Goal: Task Accomplishment & Management: Use online tool/utility

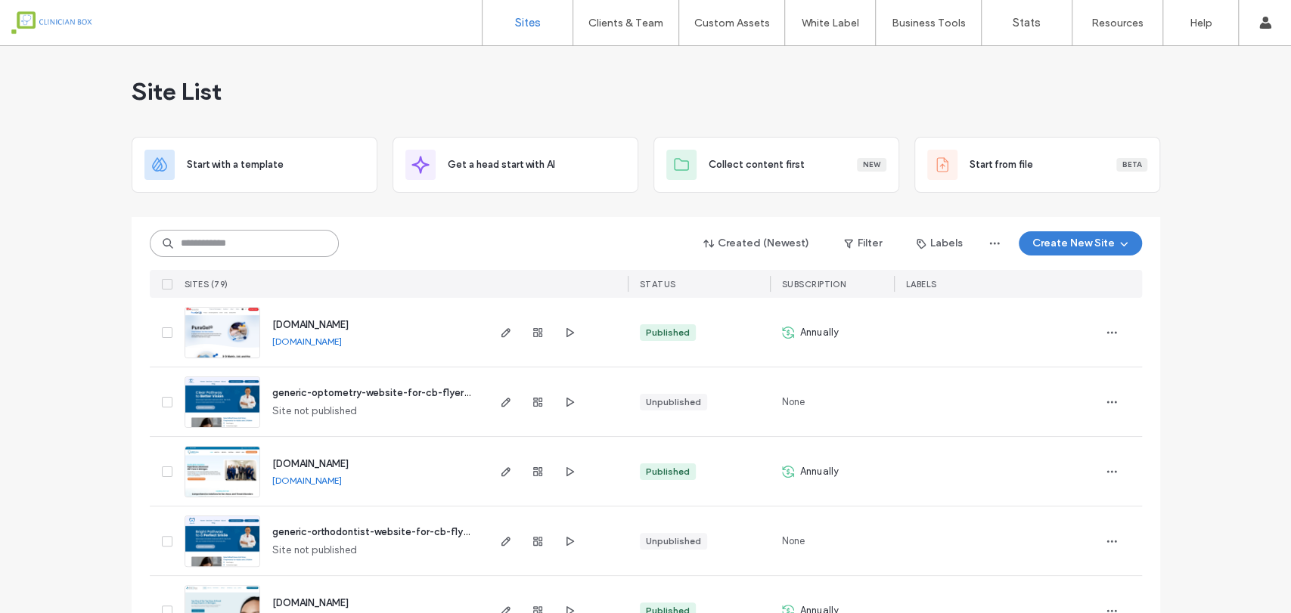
click at [219, 238] on input at bounding box center [244, 243] width 189 height 27
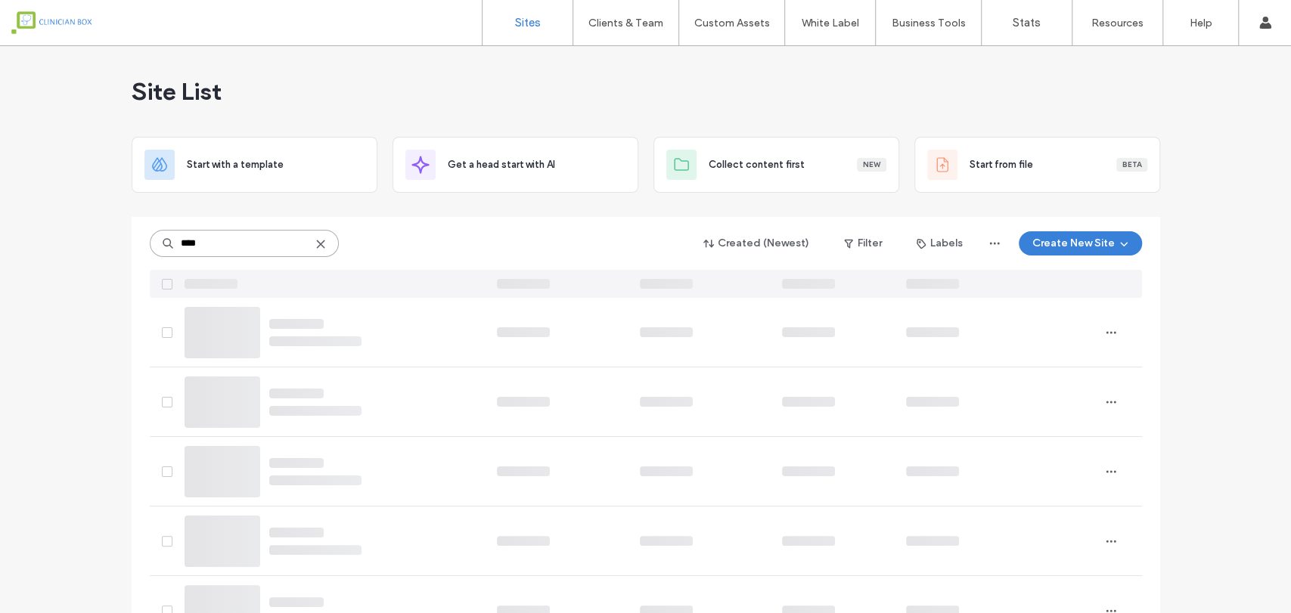
type input "****"
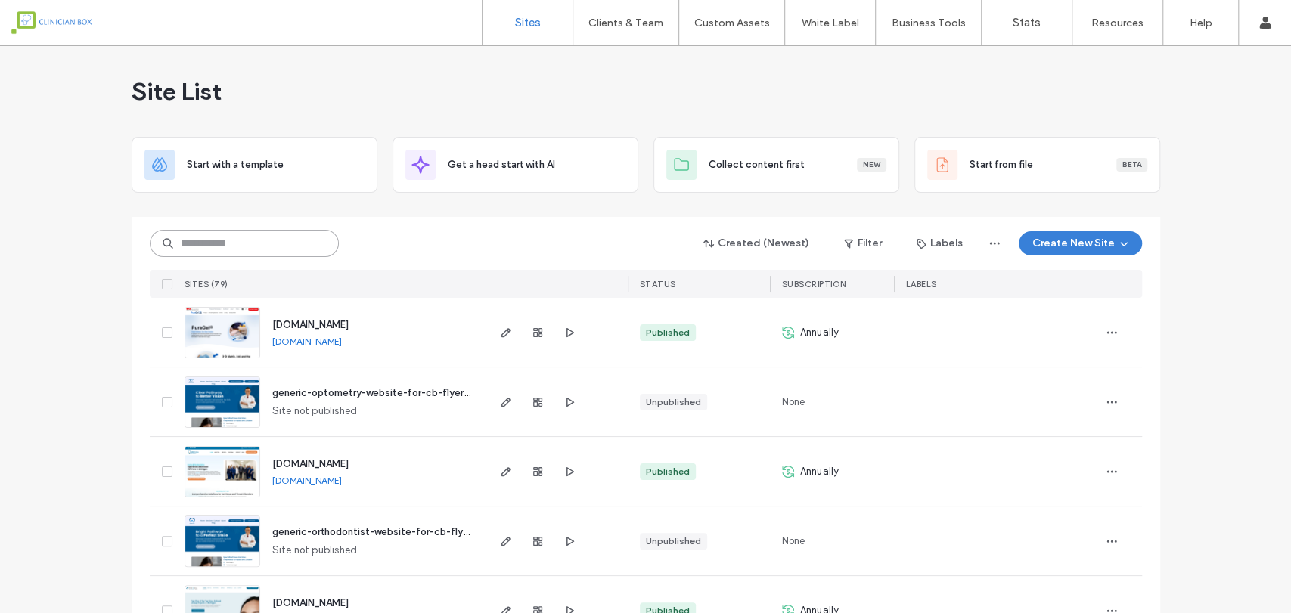
click at [274, 244] on input at bounding box center [244, 243] width 189 height 27
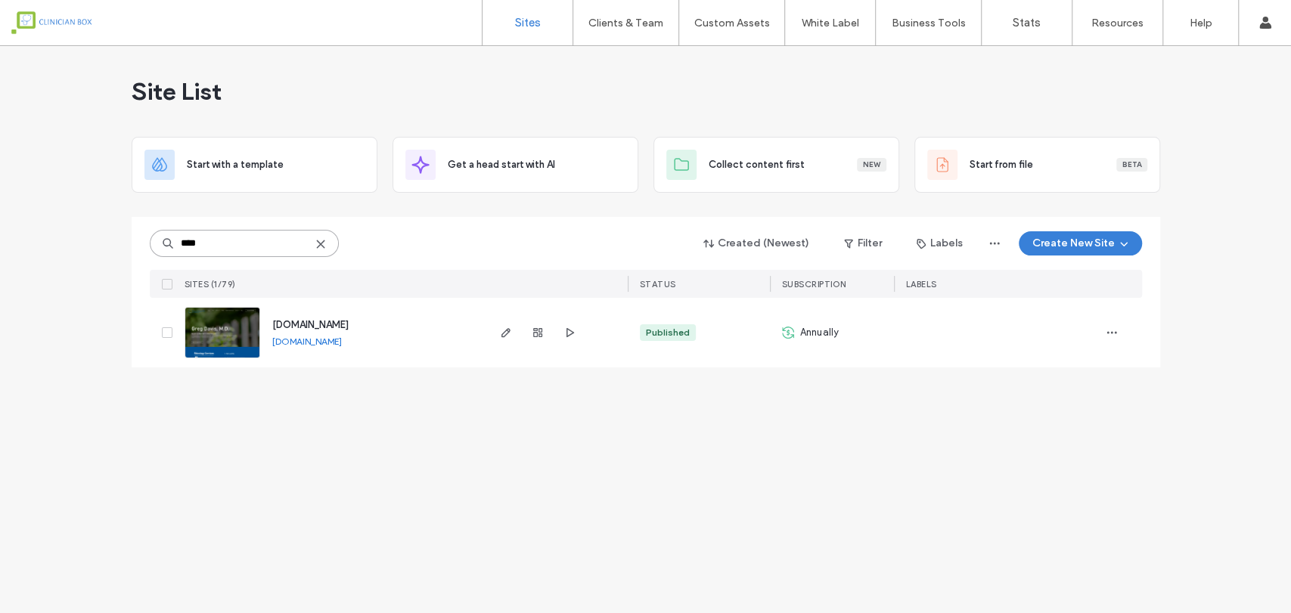
type input "****"
click at [220, 334] on img at bounding box center [222, 359] width 74 height 103
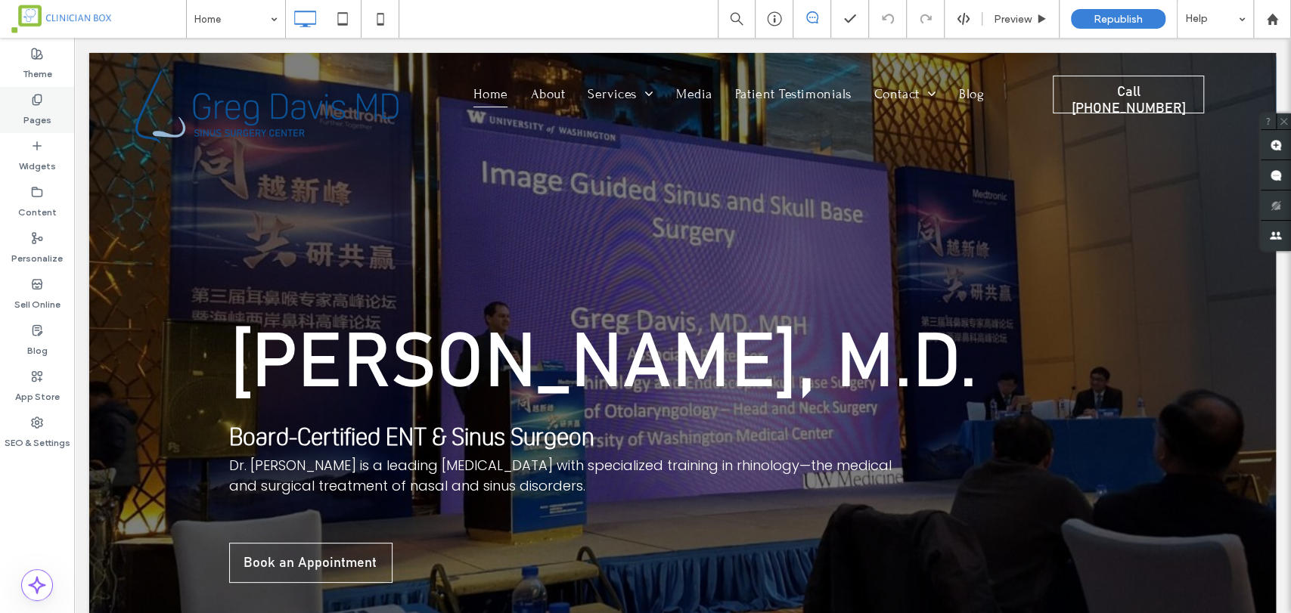
click at [36, 98] on icon at bounding box center [37, 100] width 12 height 12
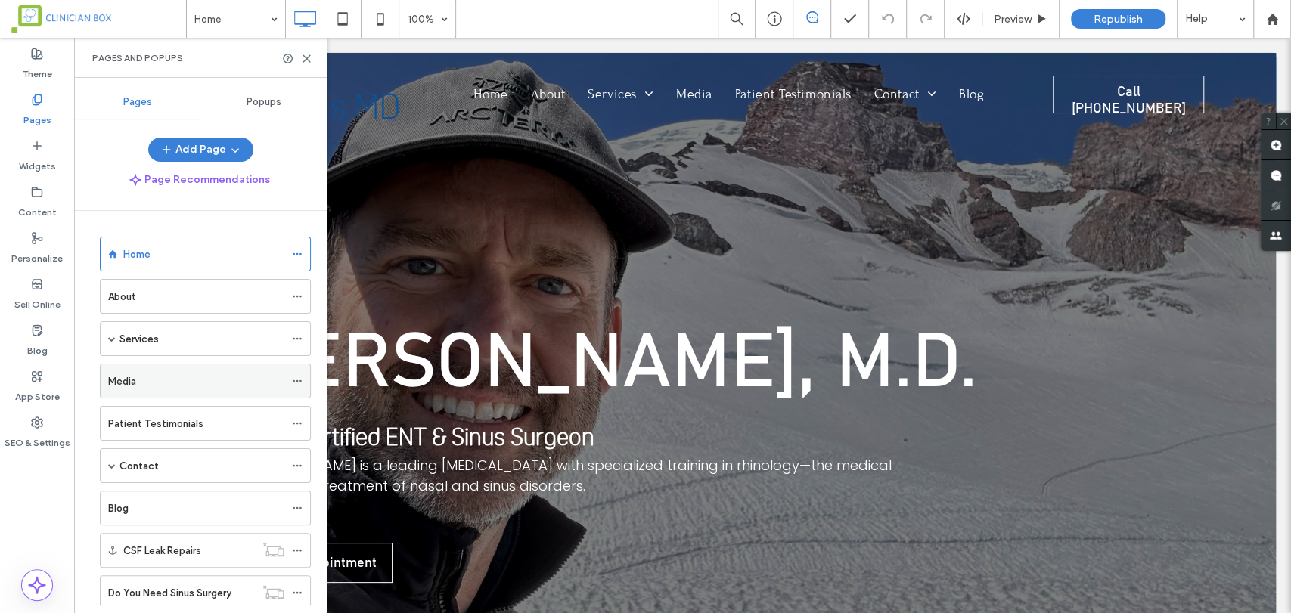
click at [121, 381] on label "Media" at bounding box center [122, 381] width 28 height 26
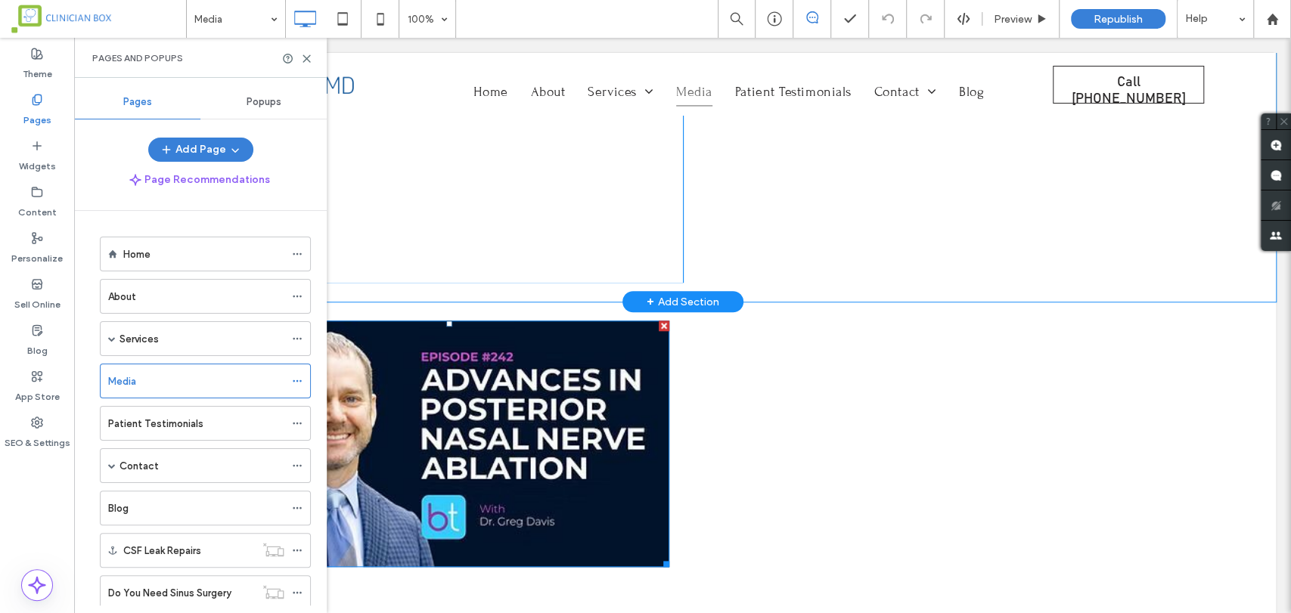
scroll to position [756, 0]
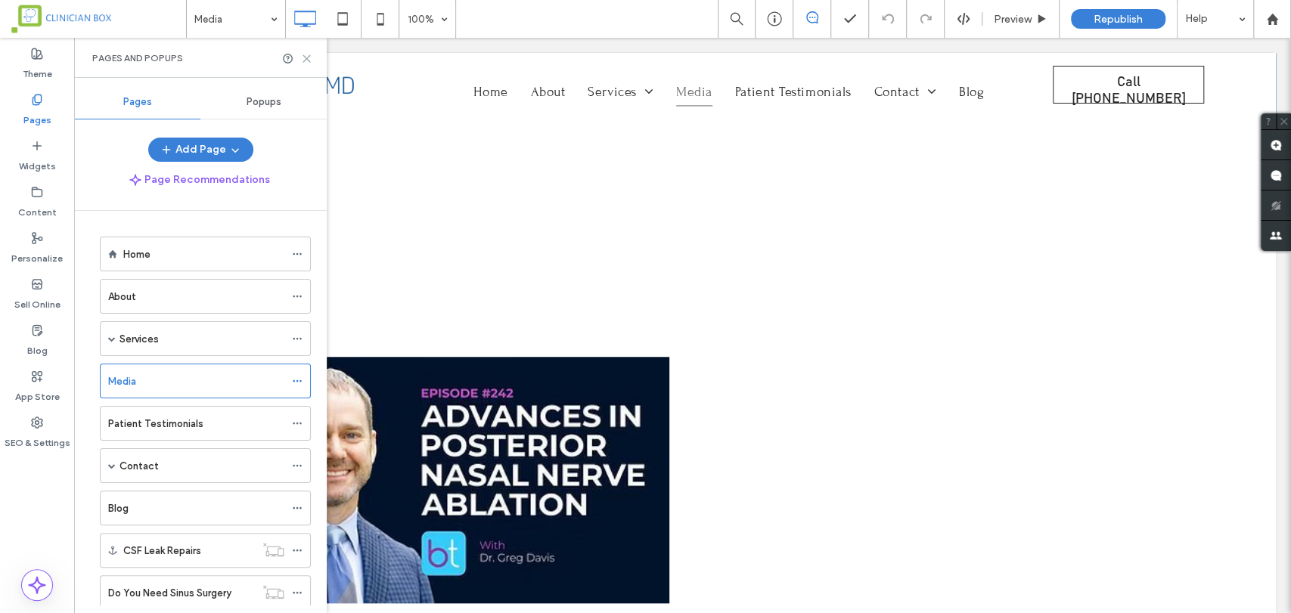
click at [310, 53] on icon at bounding box center [306, 58] width 11 height 11
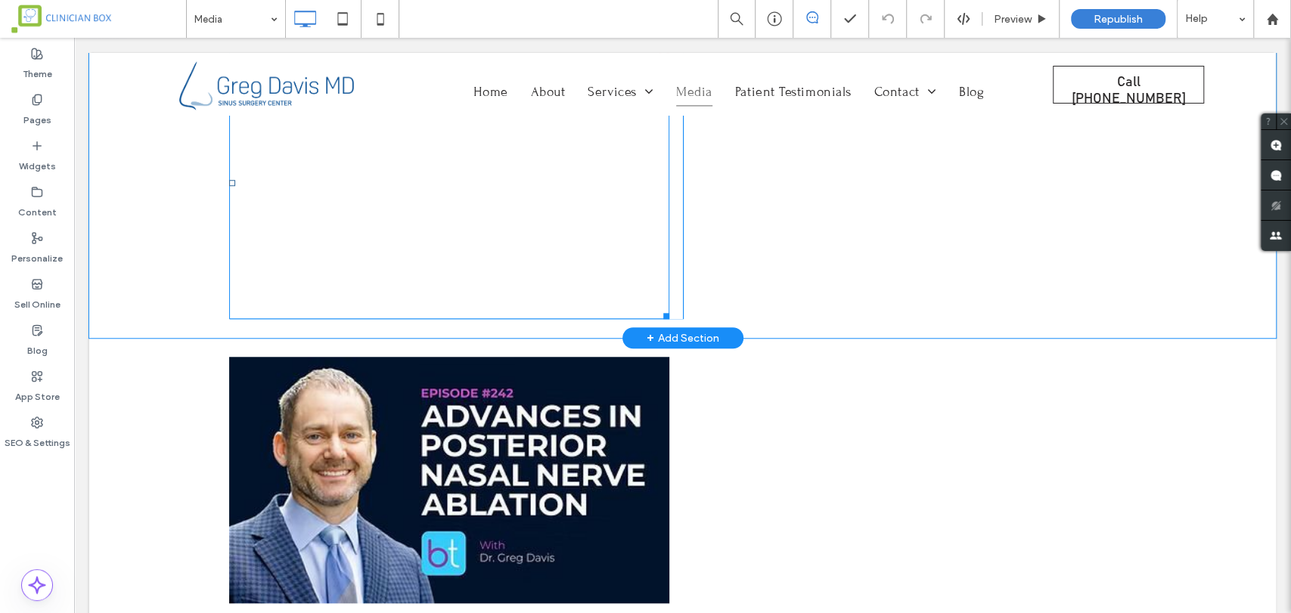
click at [311, 295] on span at bounding box center [449, 183] width 440 height 272
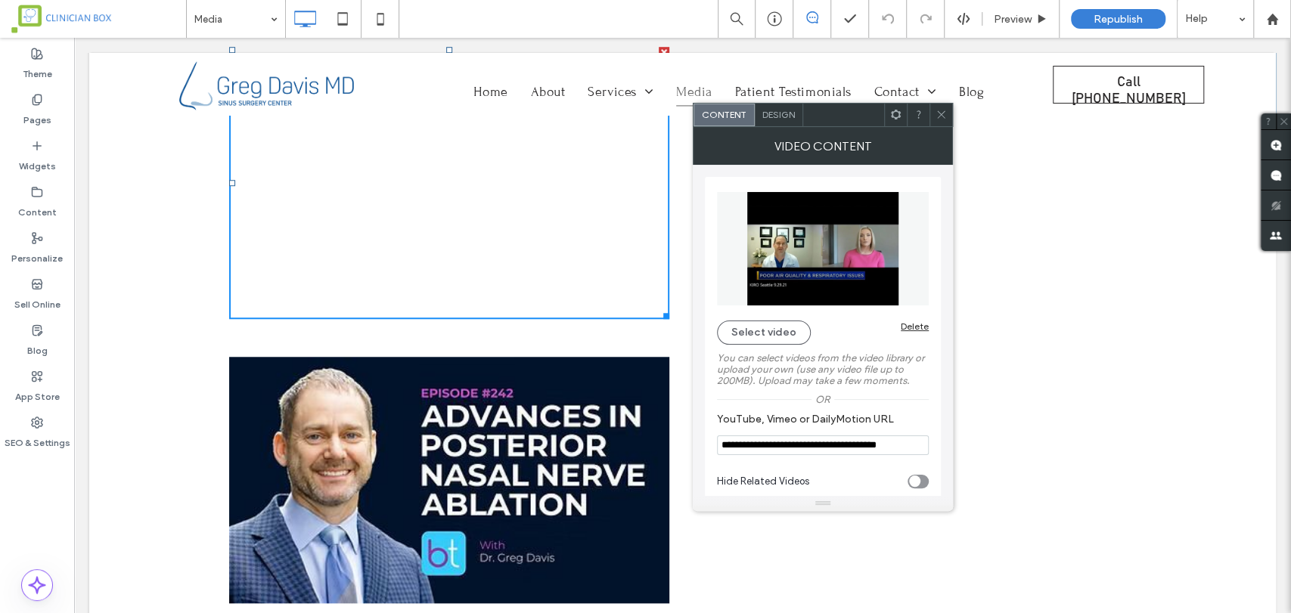
click at [941, 112] on icon at bounding box center [940, 114] width 11 height 11
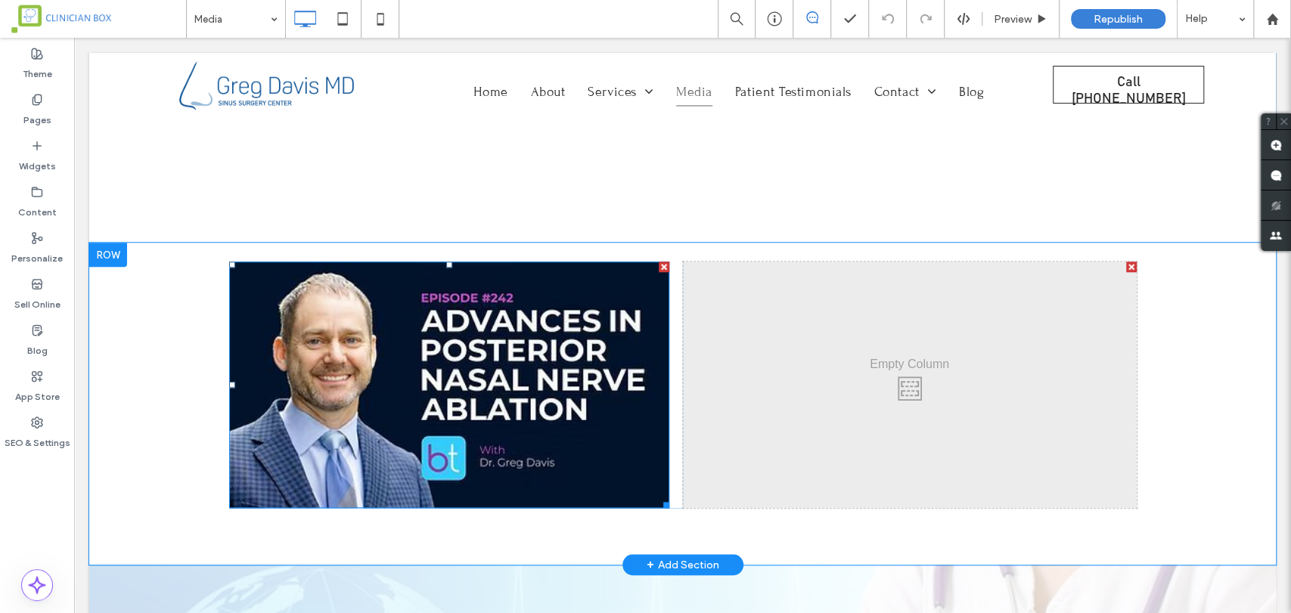
scroll to position [924, 0]
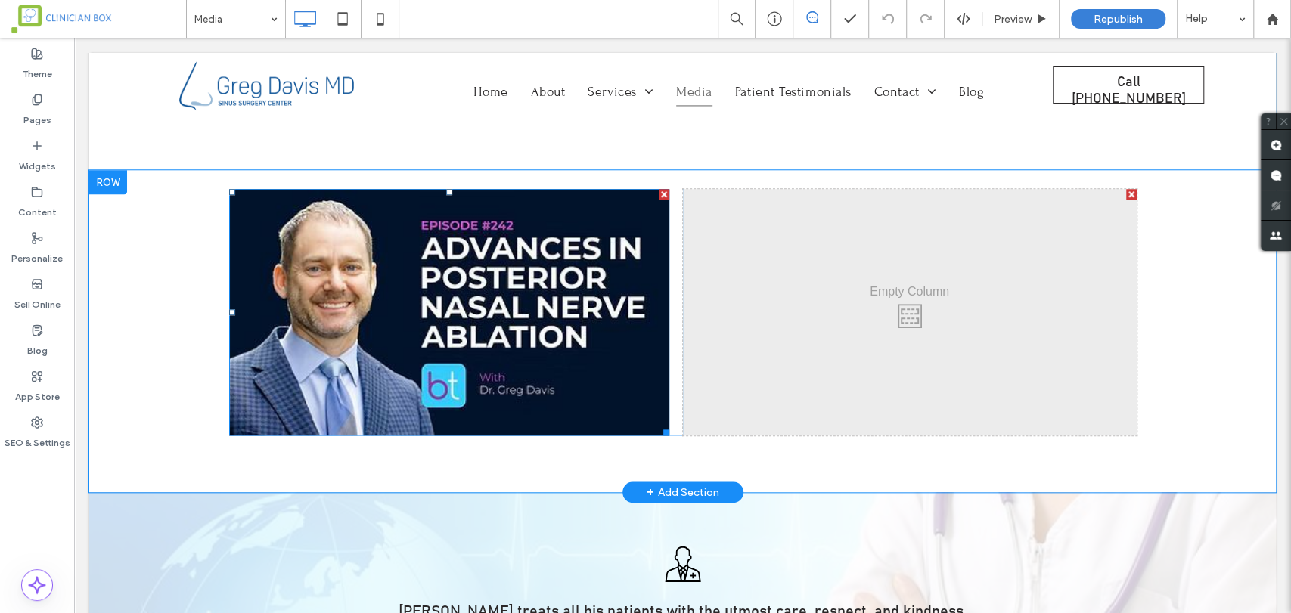
click at [376, 364] on img at bounding box center [449, 312] width 440 height 246
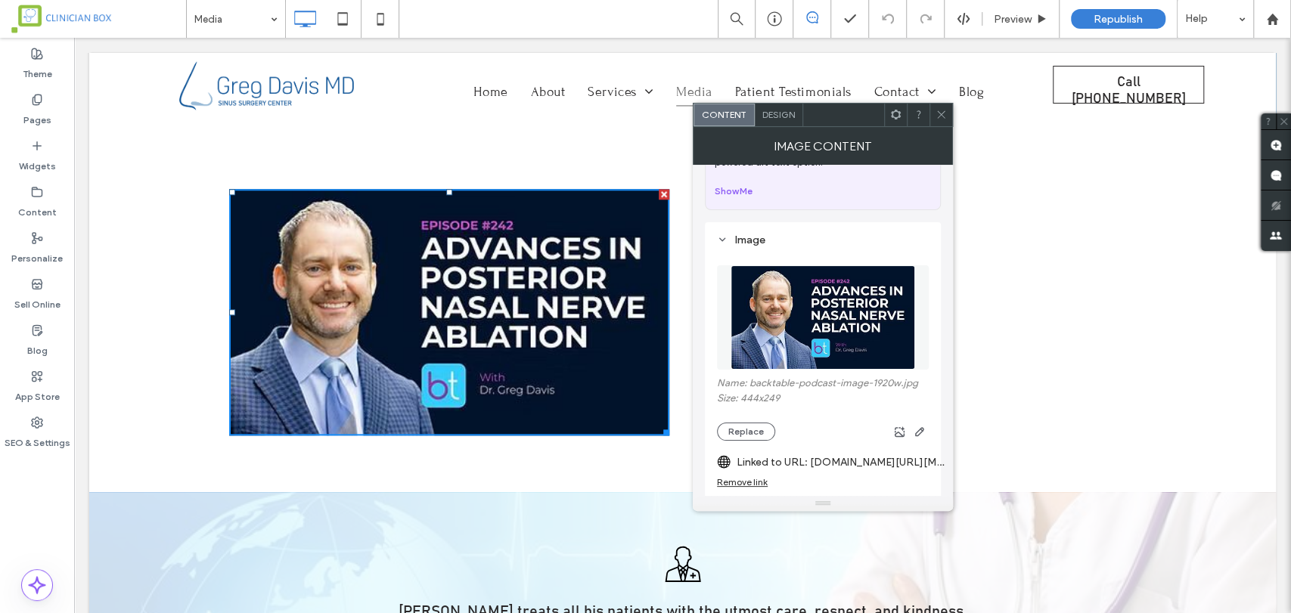
scroll to position [168, 0]
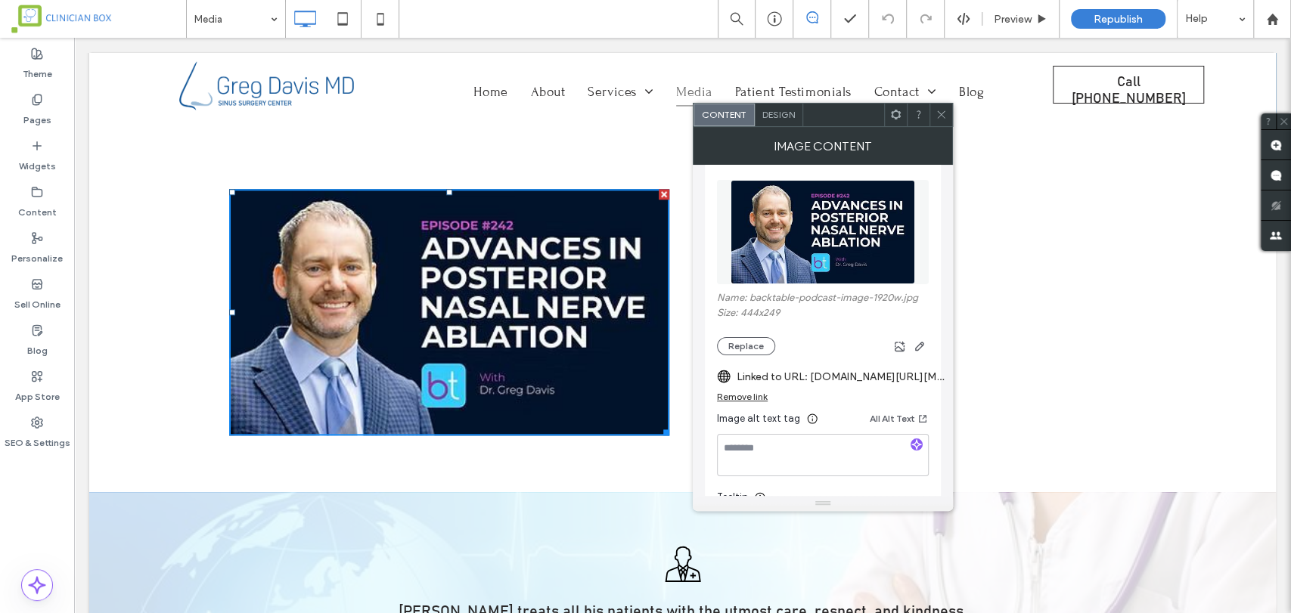
click at [756, 395] on div "Remove link" at bounding box center [742, 396] width 51 height 11
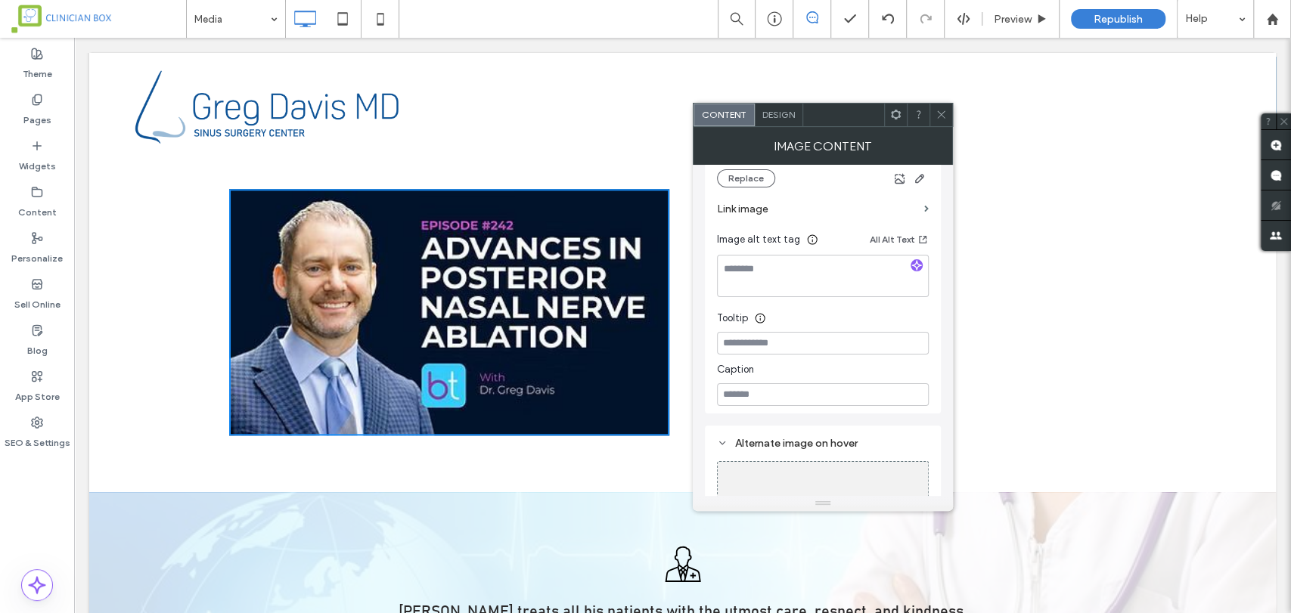
scroll to position [252, 0]
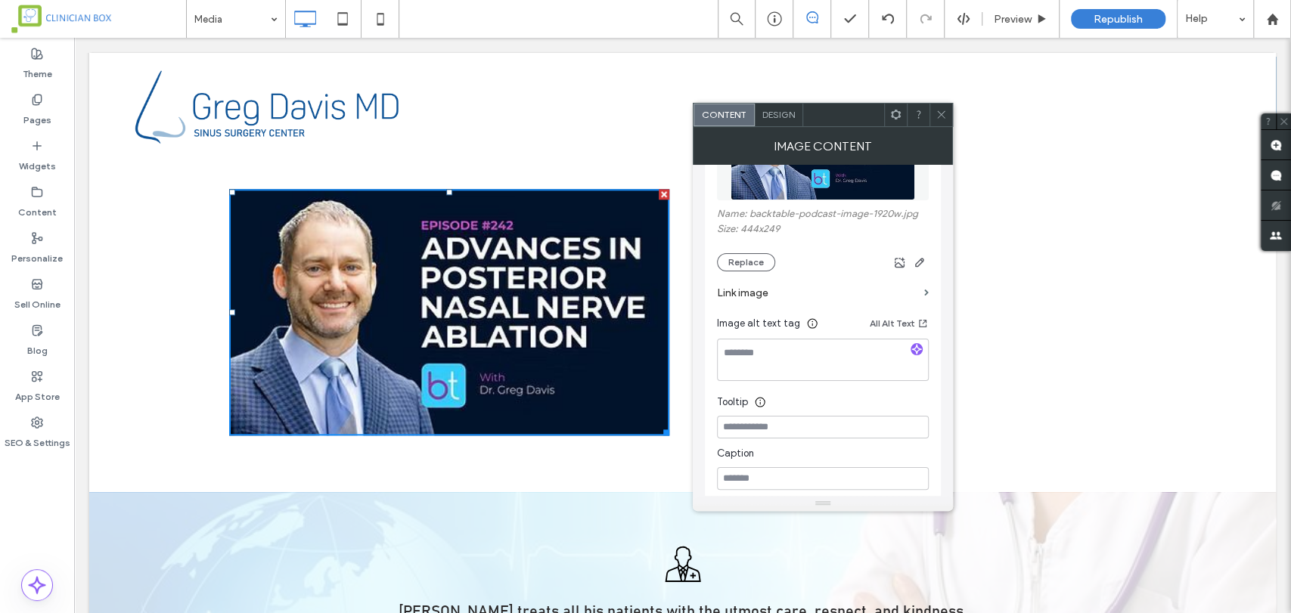
click at [750, 292] on label "Link image" at bounding box center [817, 293] width 201 height 28
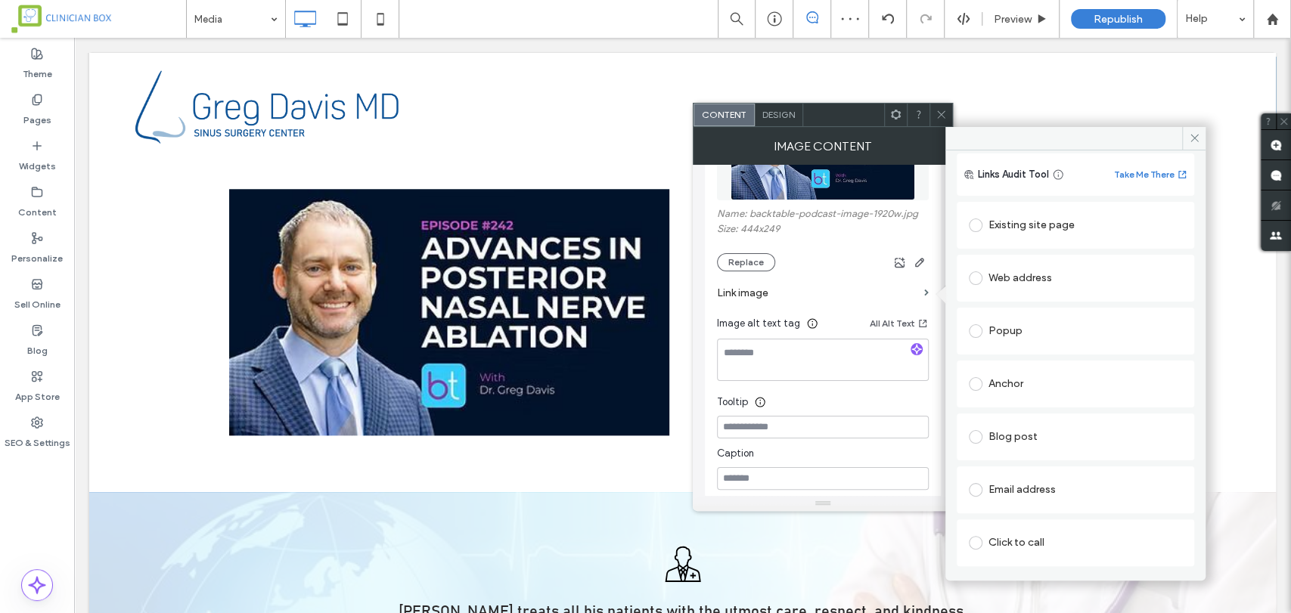
scroll to position [0, 0]
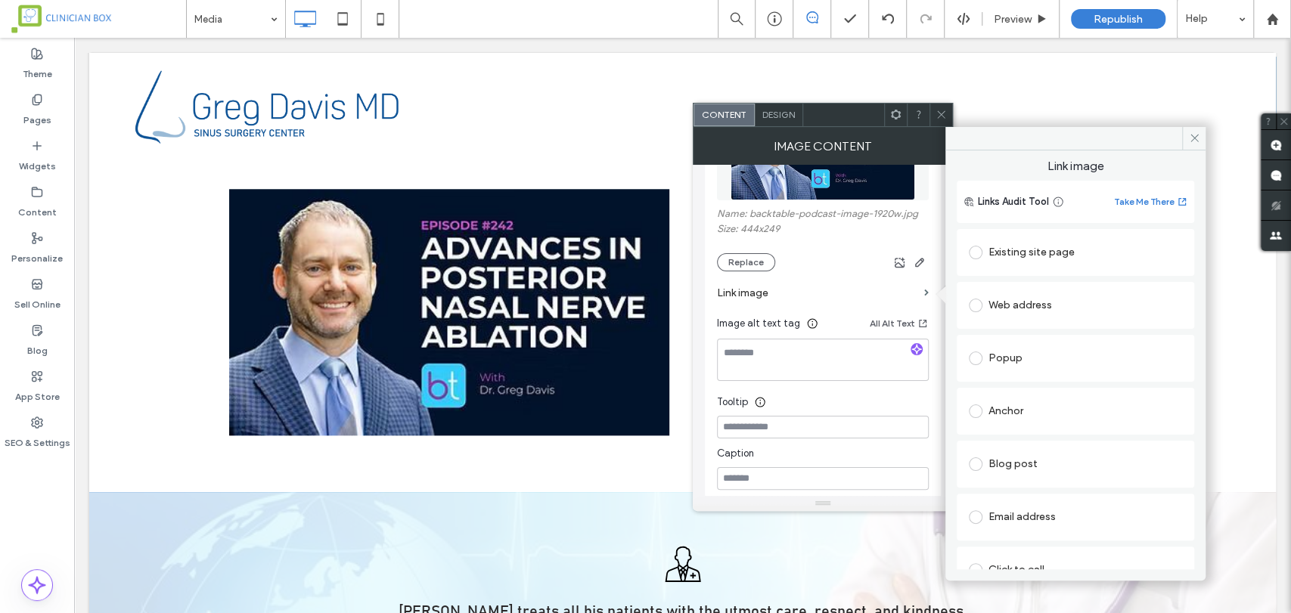
click at [980, 299] on span at bounding box center [975, 306] width 14 height 14
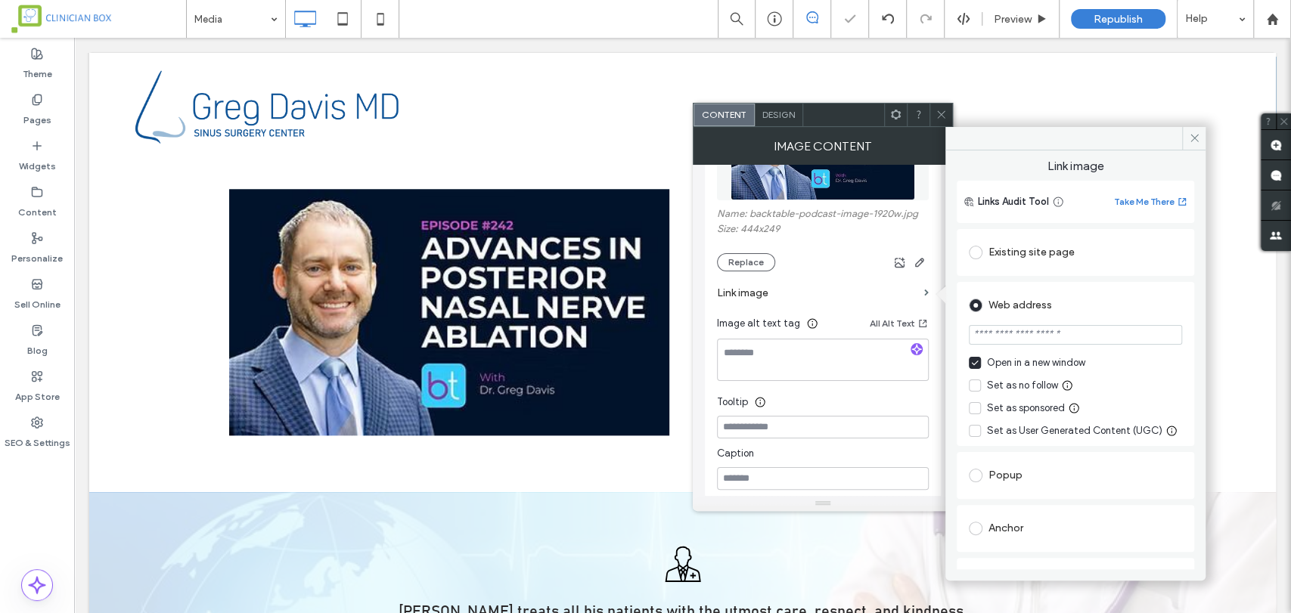
click at [1014, 337] on input "url" at bounding box center [1074, 335] width 213 height 20
paste input "**********"
type input "**********"
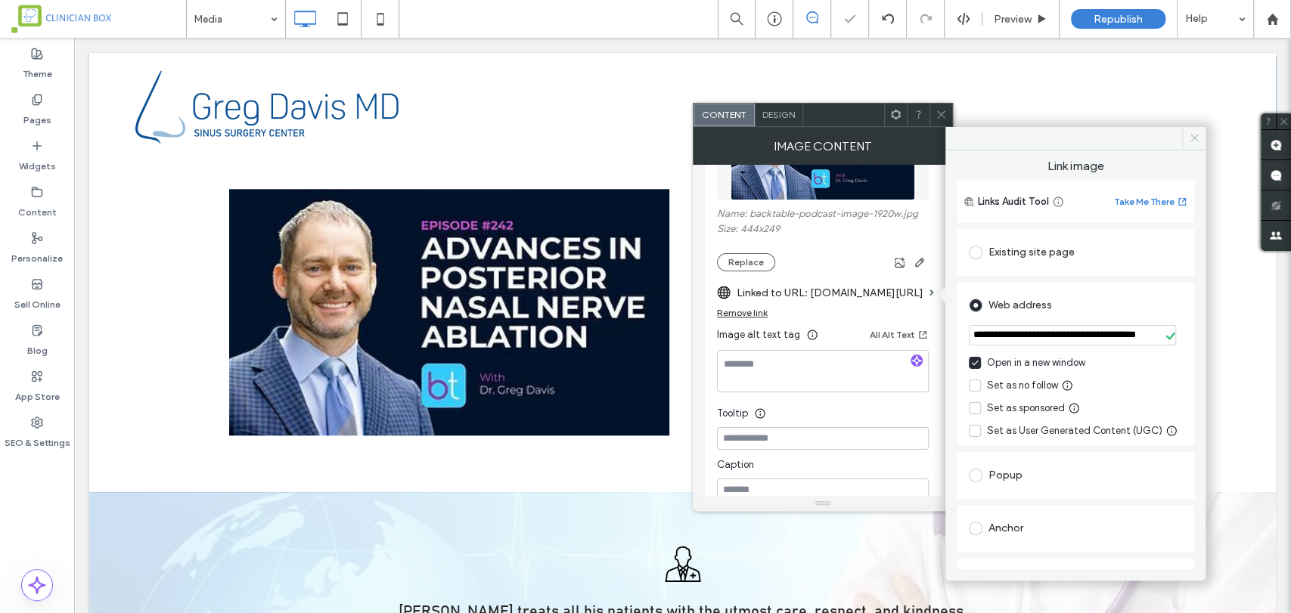
drag, startPoint x: 1185, startPoint y: 141, endPoint x: 1112, endPoint y: 115, distance: 77.7
click at [1185, 141] on span at bounding box center [1193, 138] width 23 height 23
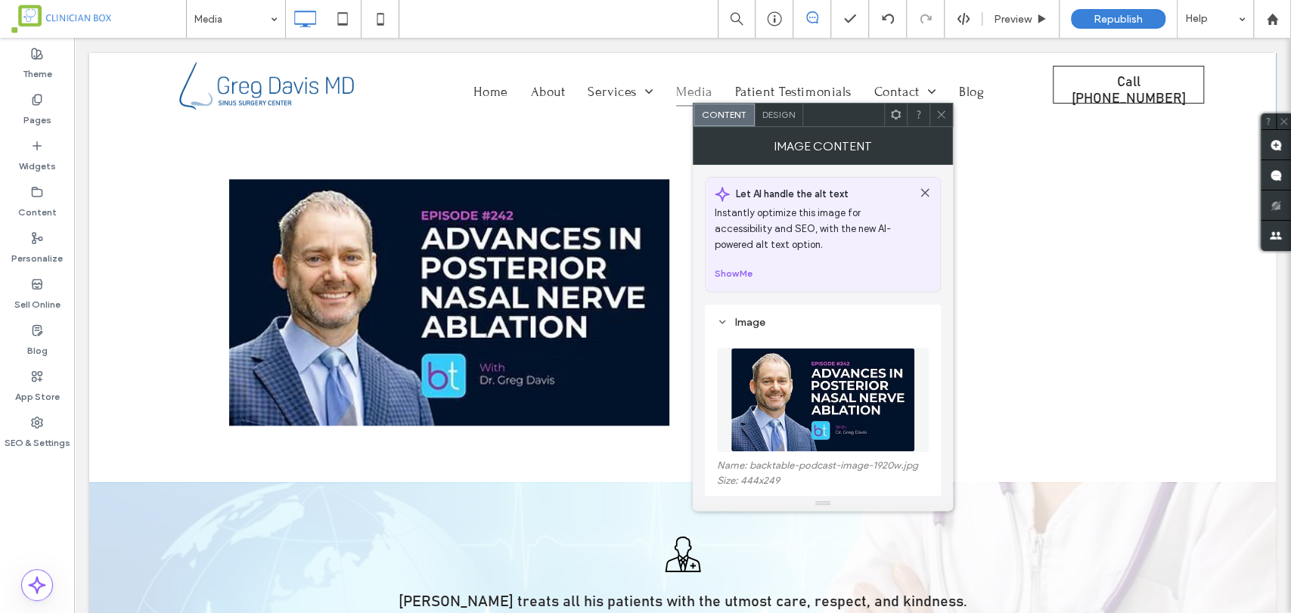
scroll to position [924, 0]
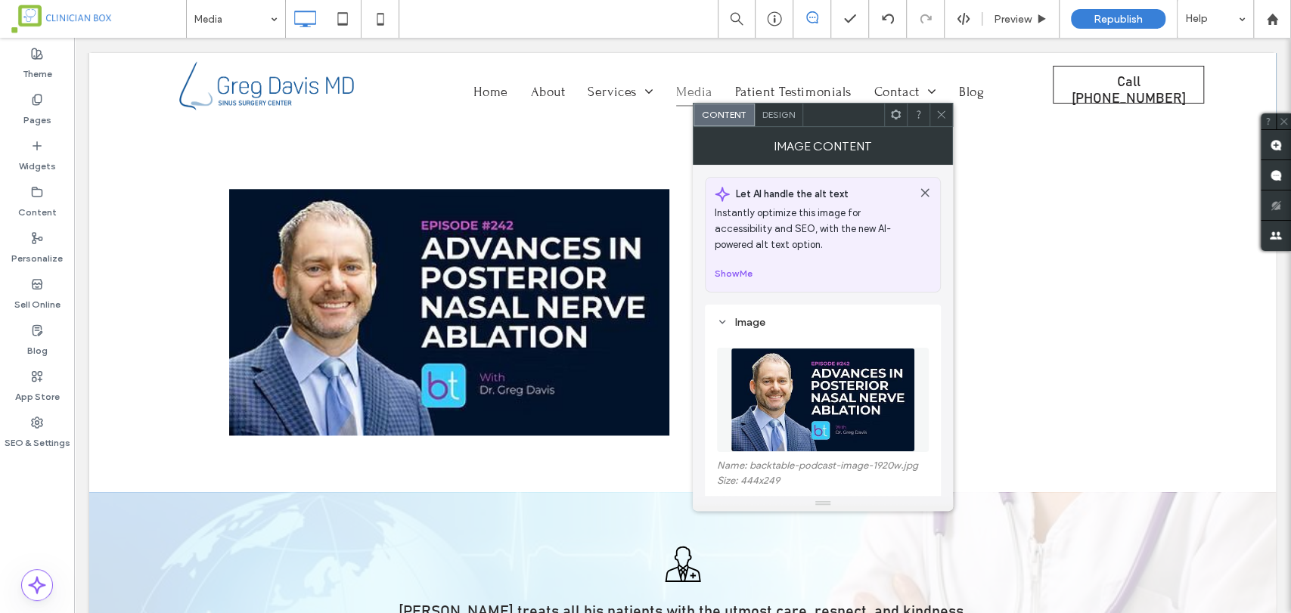
click at [940, 119] on icon at bounding box center [940, 114] width 11 height 11
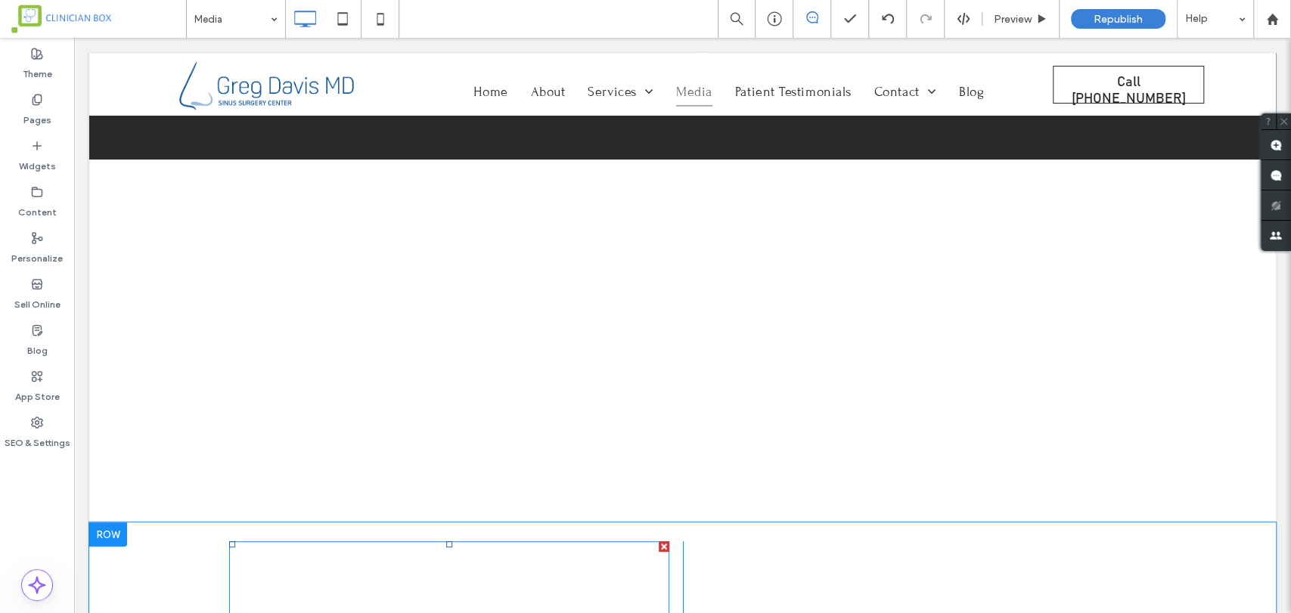
scroll to position [84, 0]
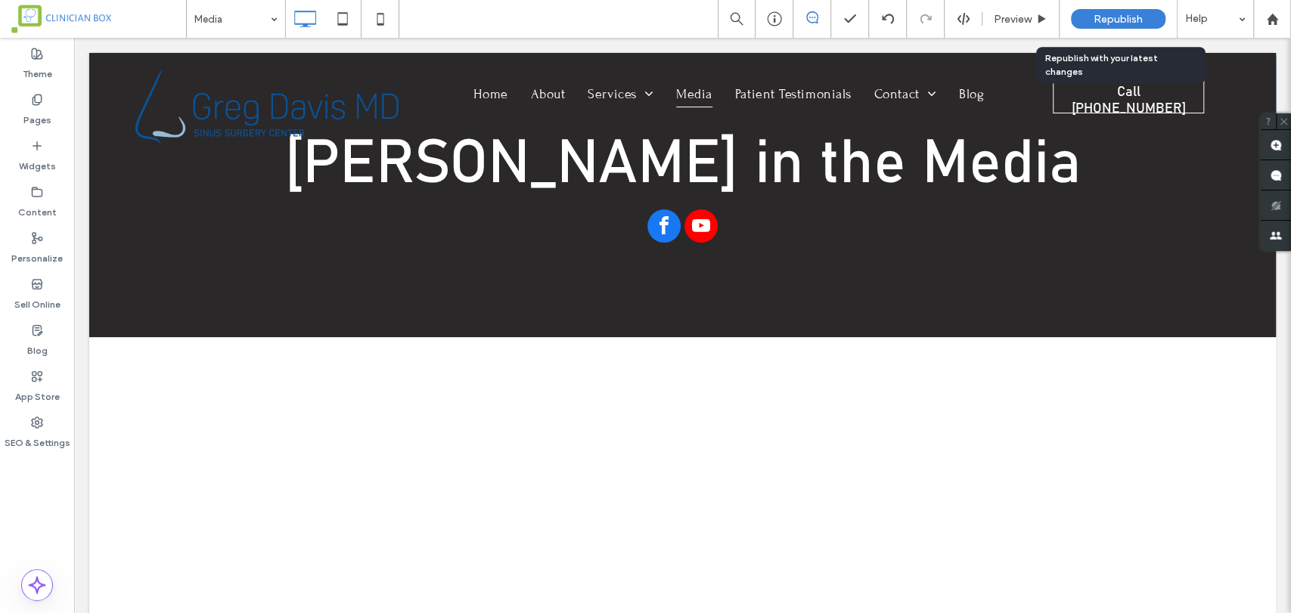
click at [1136, 17] on span "Republish" at bounding box center [1117, 19] width 49 height 13
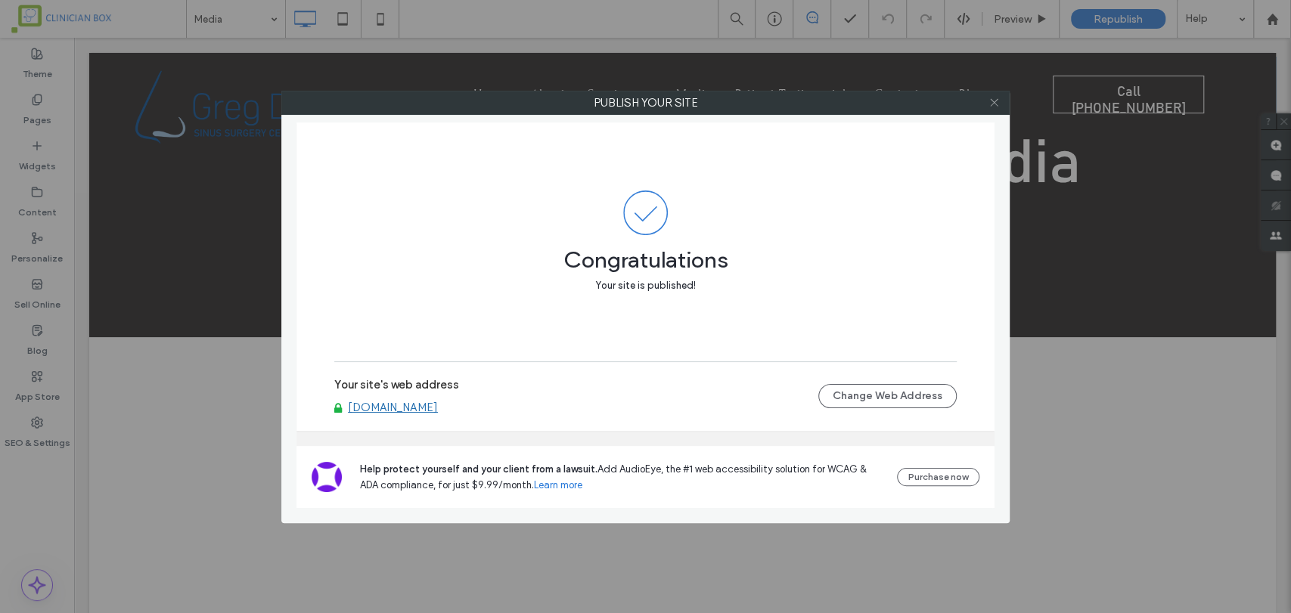
click at [994, 101] on icon at bounding box center [993, 102] width 11 height 11
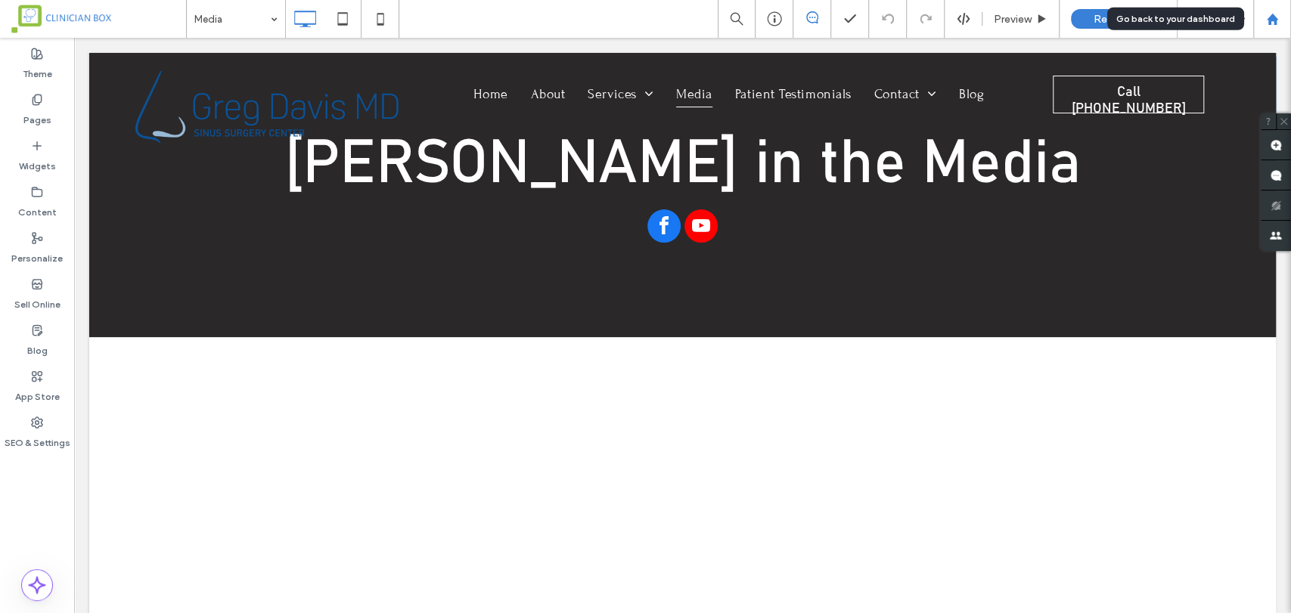
click at [1272, 21] on use at bounding box center [1271, 18] width 11 height 11
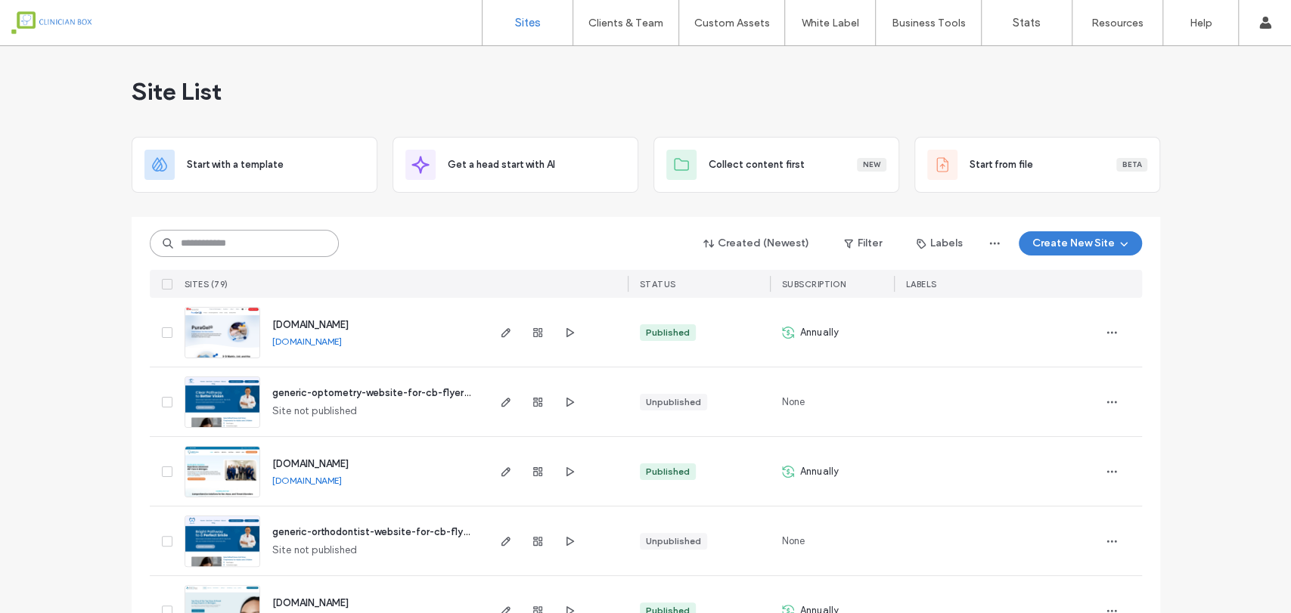
click at [277, 249] on input at bounding box center [244, 243] width 189 height 27
type input "****"
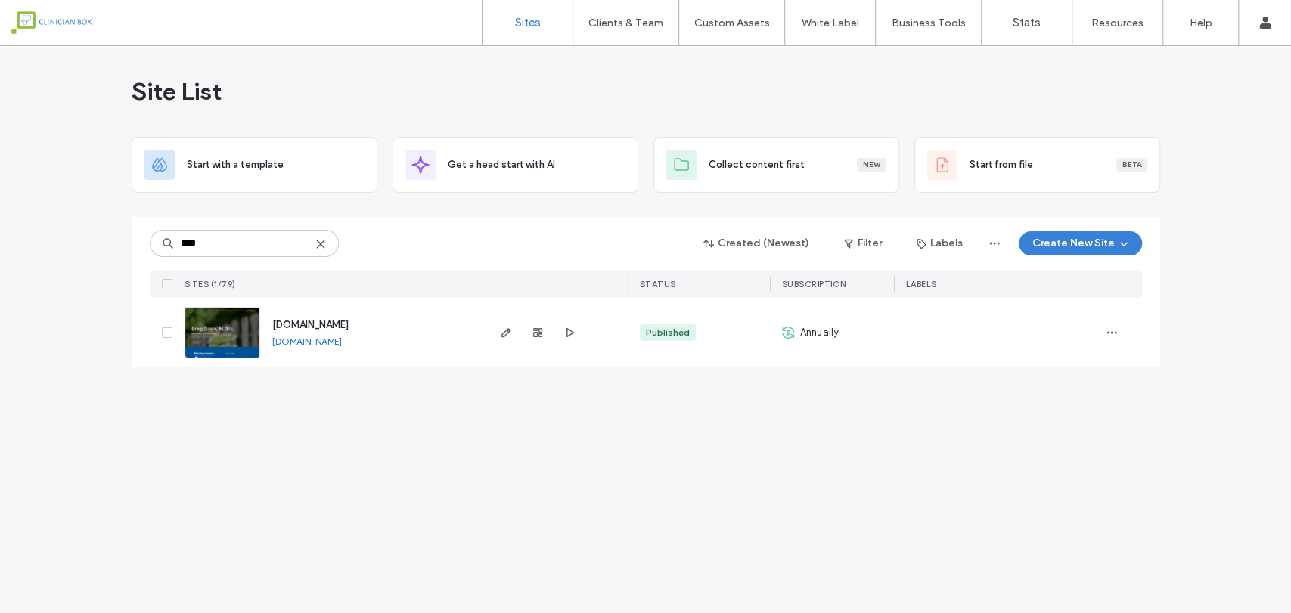
click at [225, 336] on img at bounding box center [222, 359] width 74 height 103
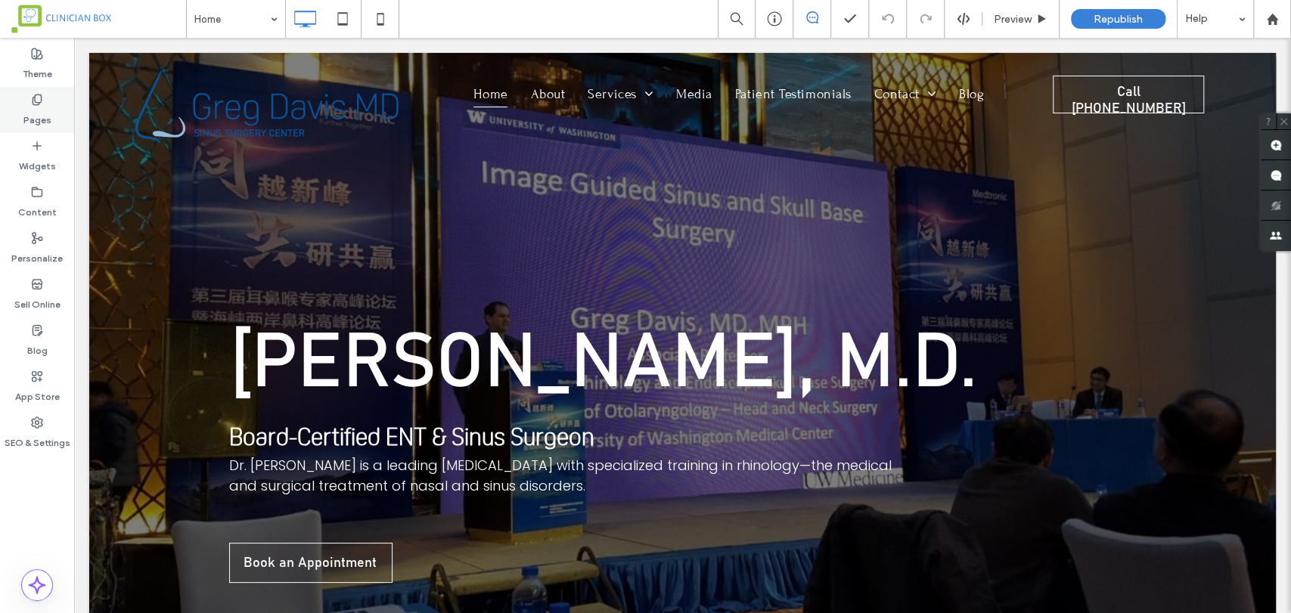
click at [38, 96] on icon at bounding box center [37, 100] width 12 height 12
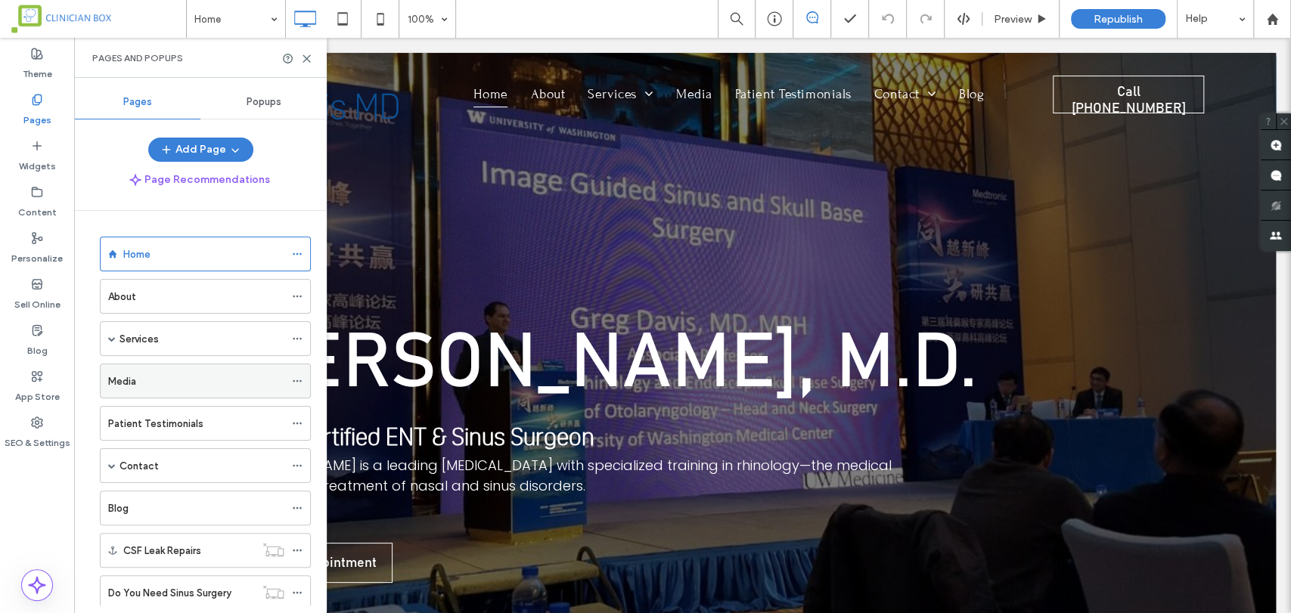
click at [150, 378] on div "Media" at bounding box center [196, 381] width 176 height 16
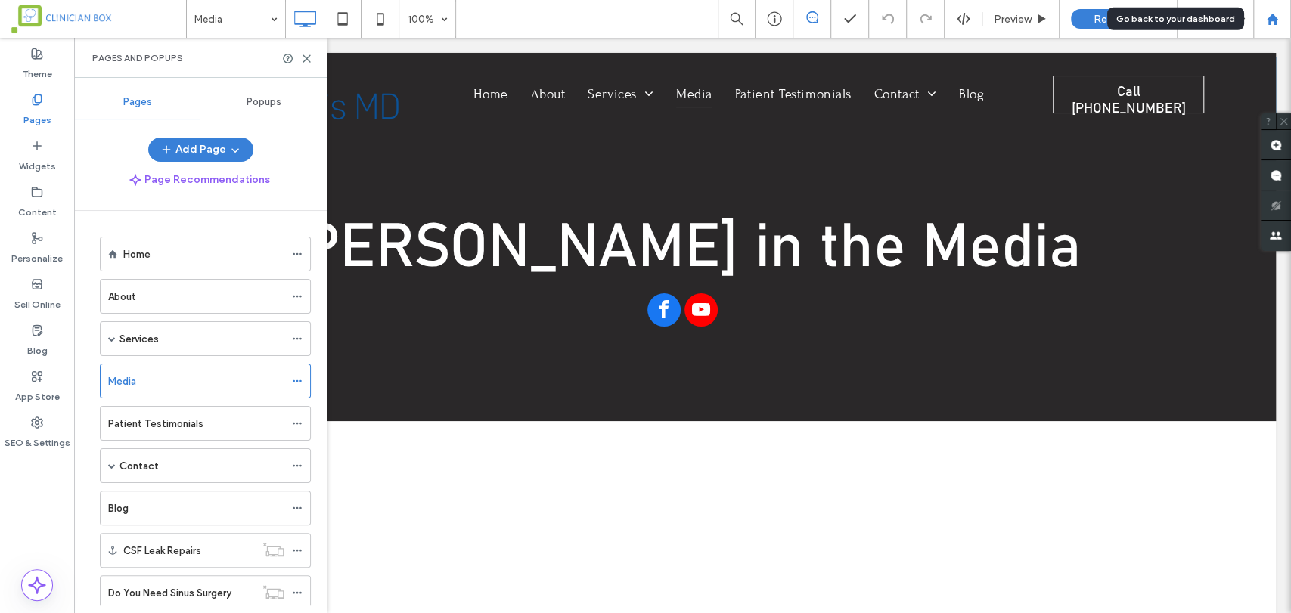
click at [1270, 17] on use at bounding box center [1271, 18] width 11 height 11
